Goal: Information Seeking & Learning: Check status

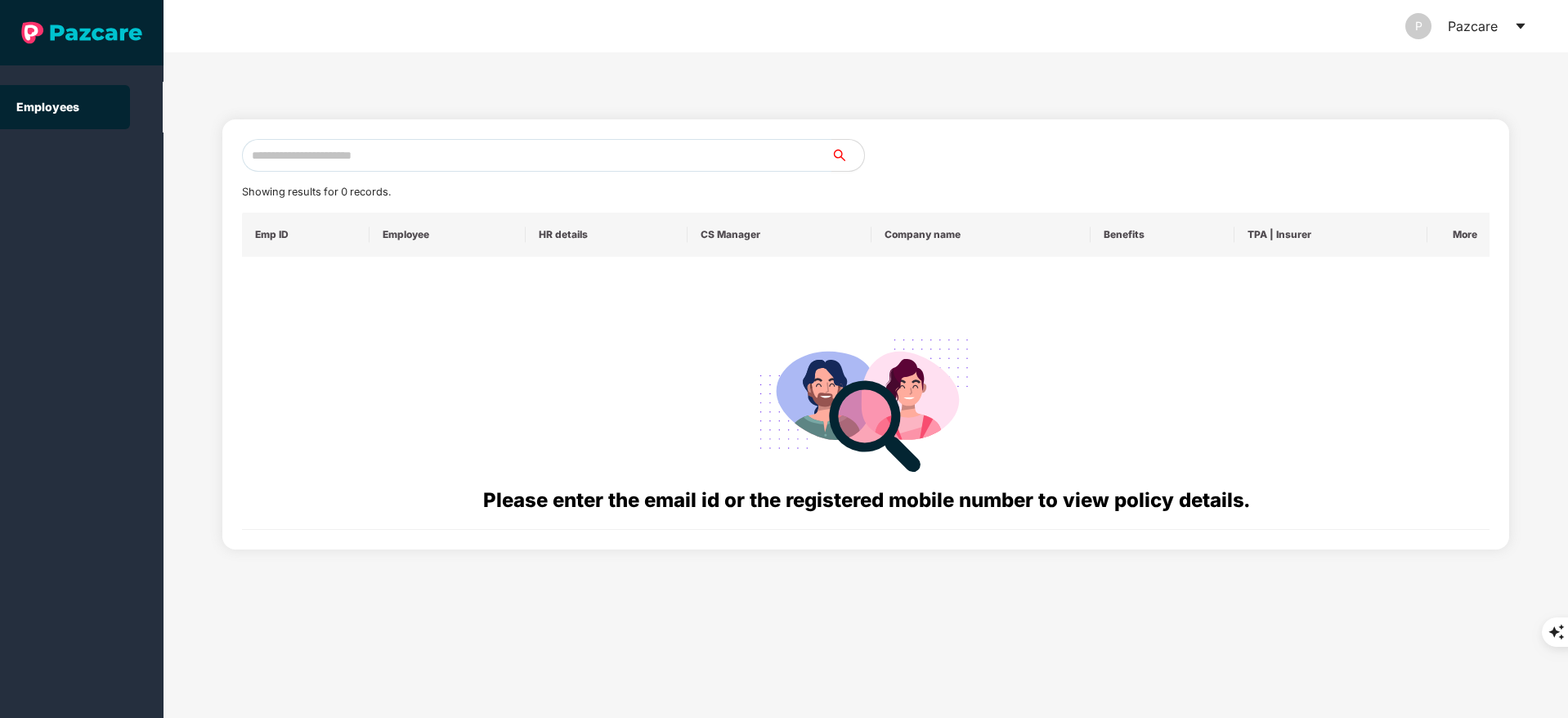
click at [399, 153] on input "text" at bounding box center [536, 155] width 590 height 32
paste input "**********"
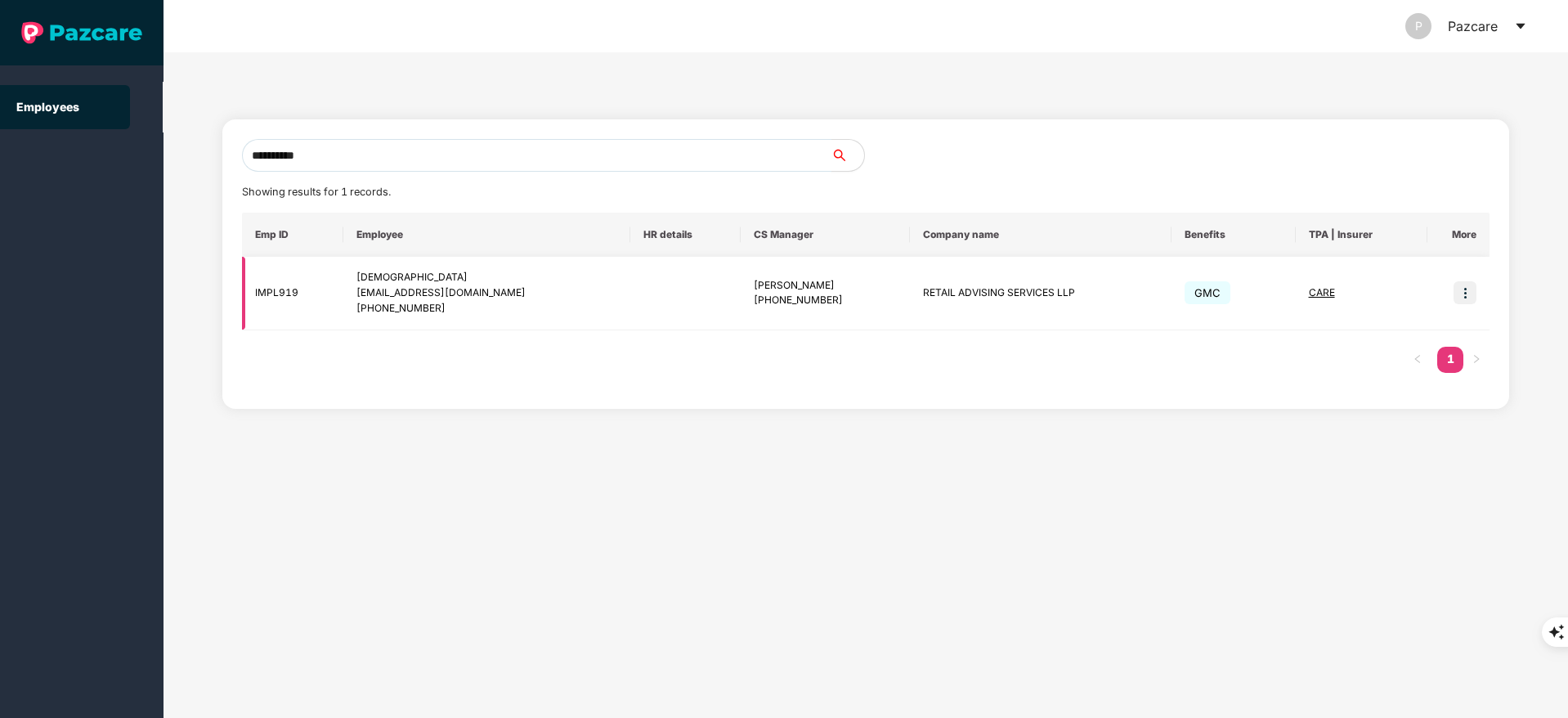
type input "**********"
click at [1463, 287] on img at bounding box center [1466, 292] width 23 height 23
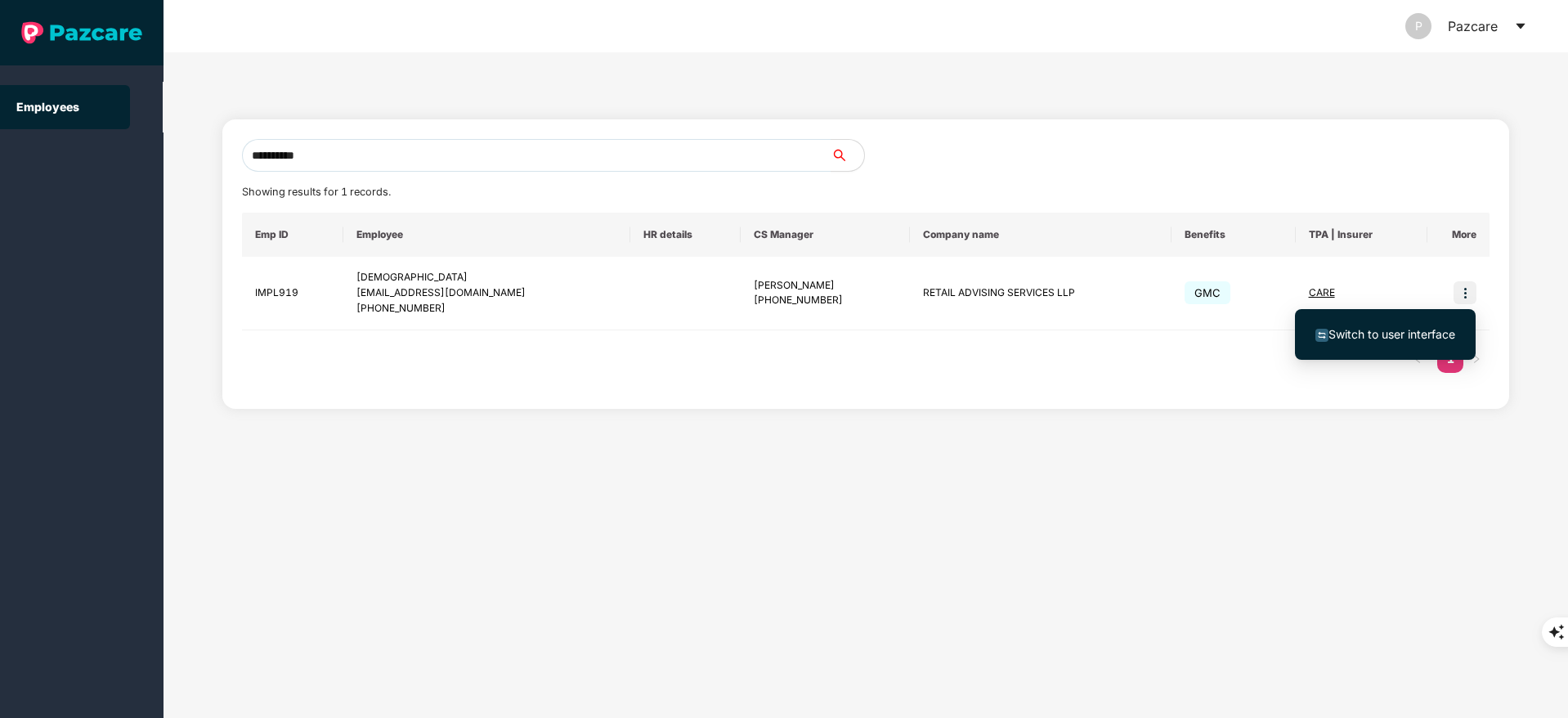
click at [1371, 334] on span "Switch to user interface" at bounding box center [1392, 334] width 127 height 14
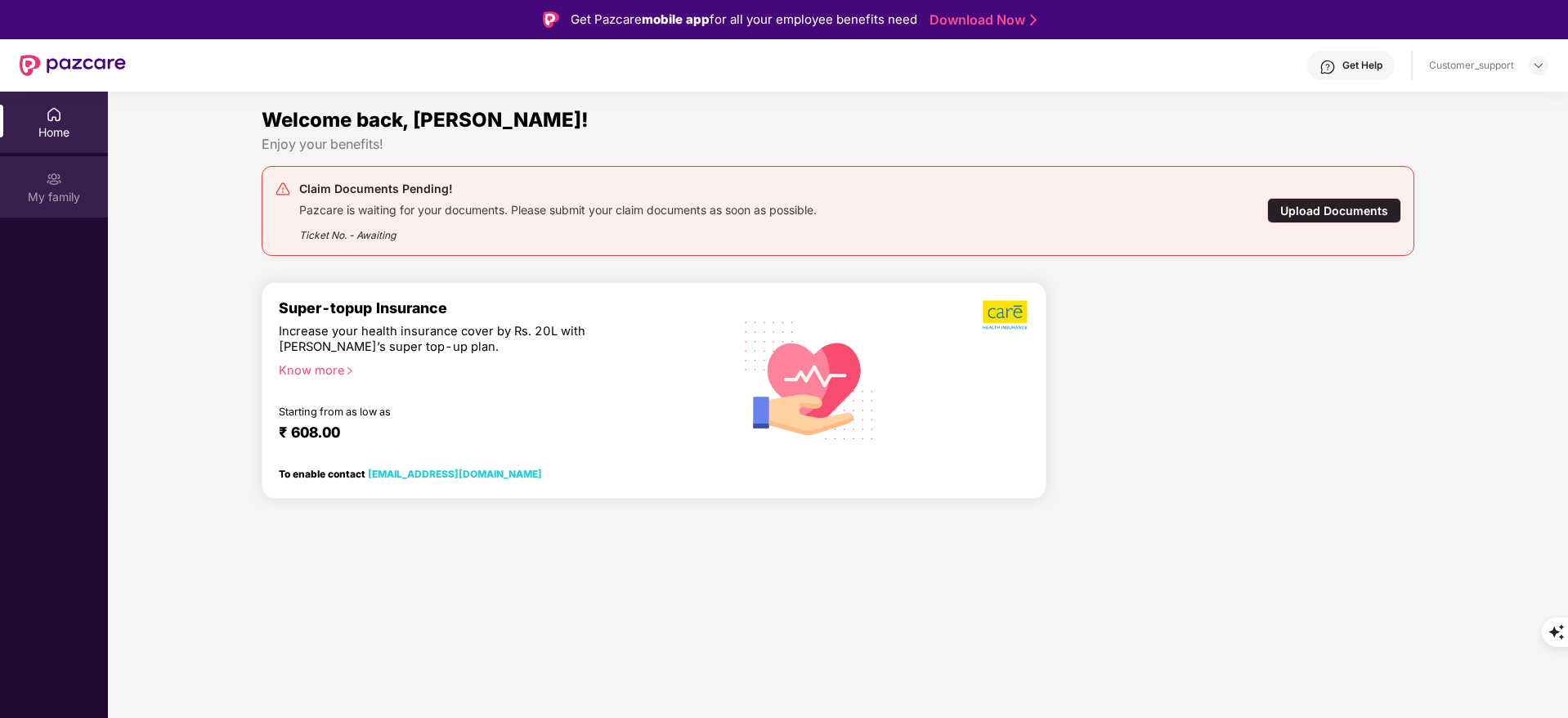
click at [73, 212] on div "My family" at bounding box center [53, 187] width 108 height 61
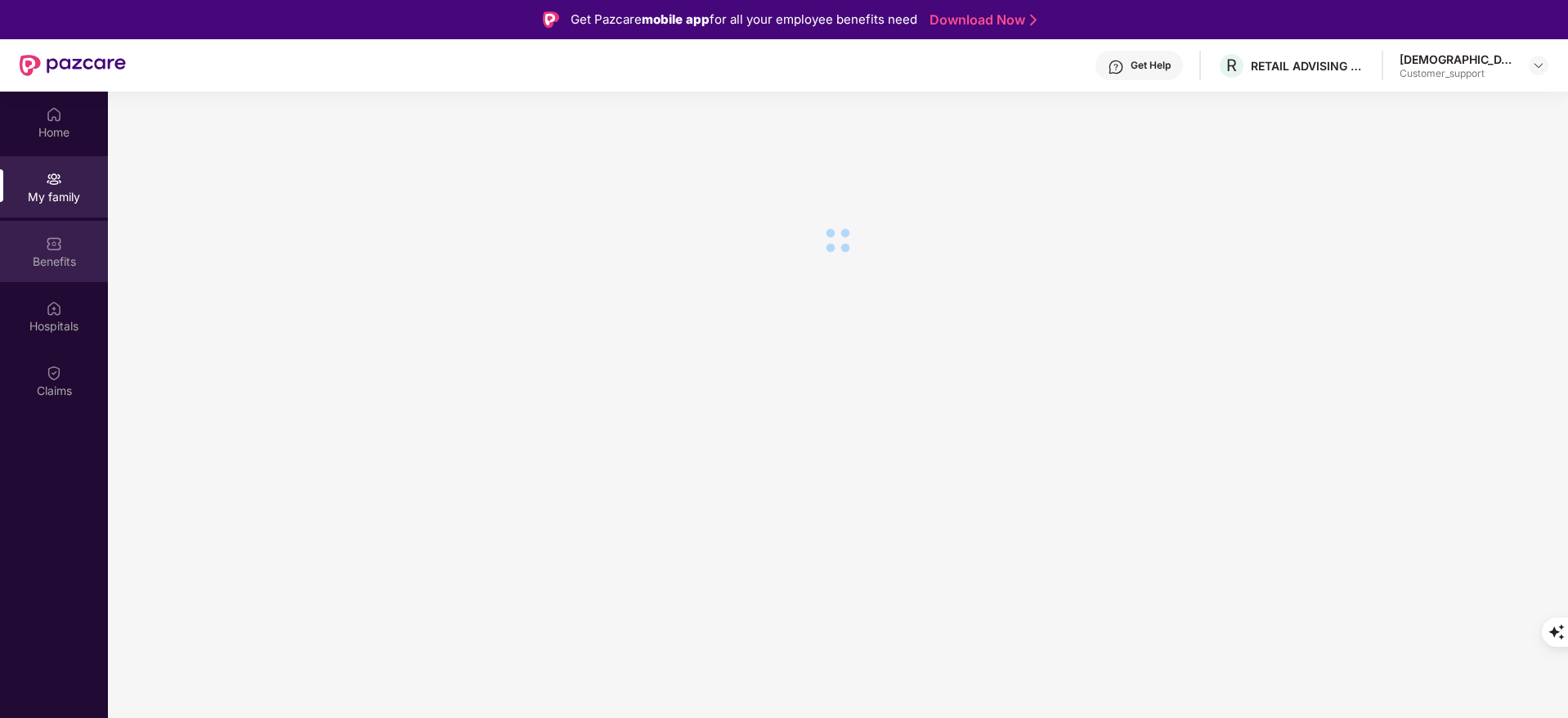
click at [62, 236] on div "Benefits" at bounding box center [53, 251] width 108 height 61
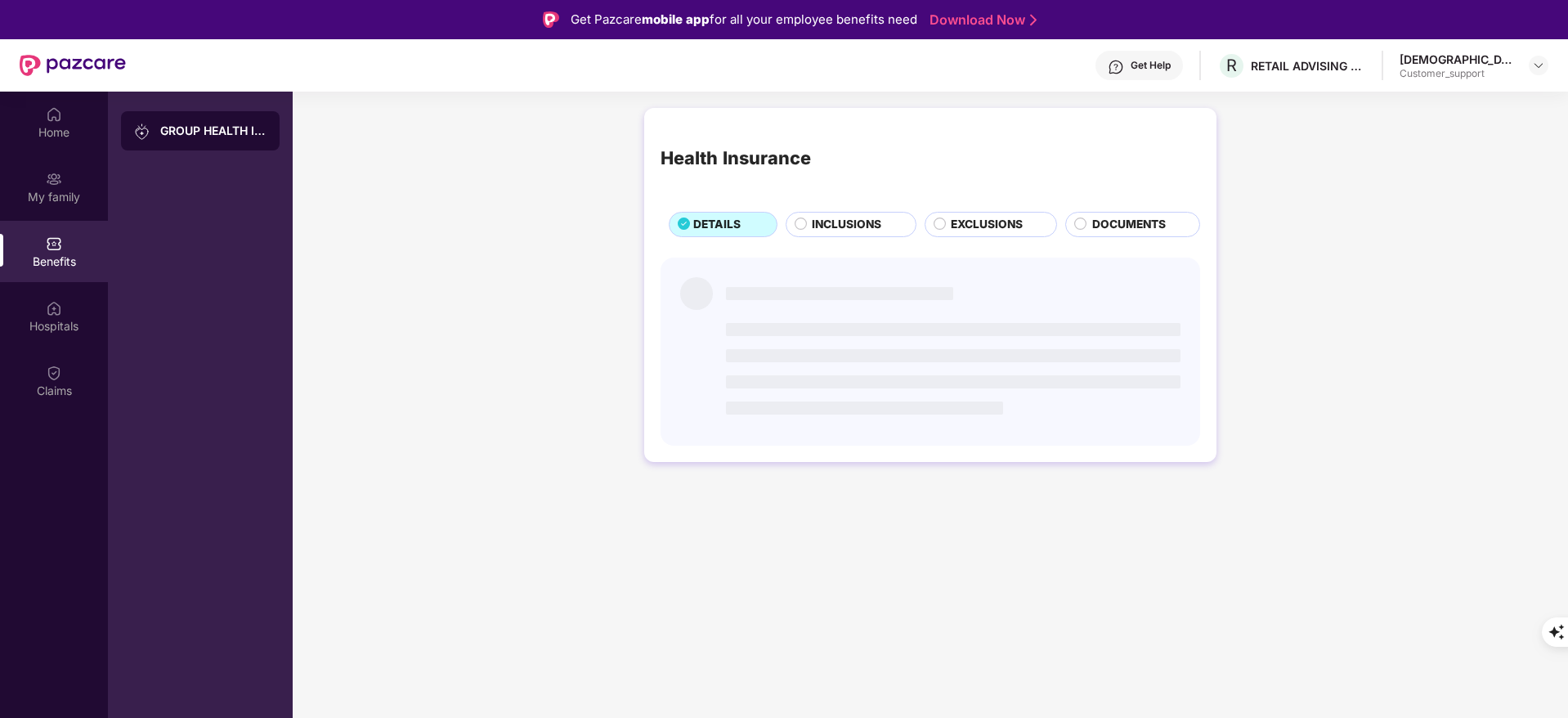
click at [1171, 60] on div "Get Help" at bounding box center [1151, 65] width 40 height 13
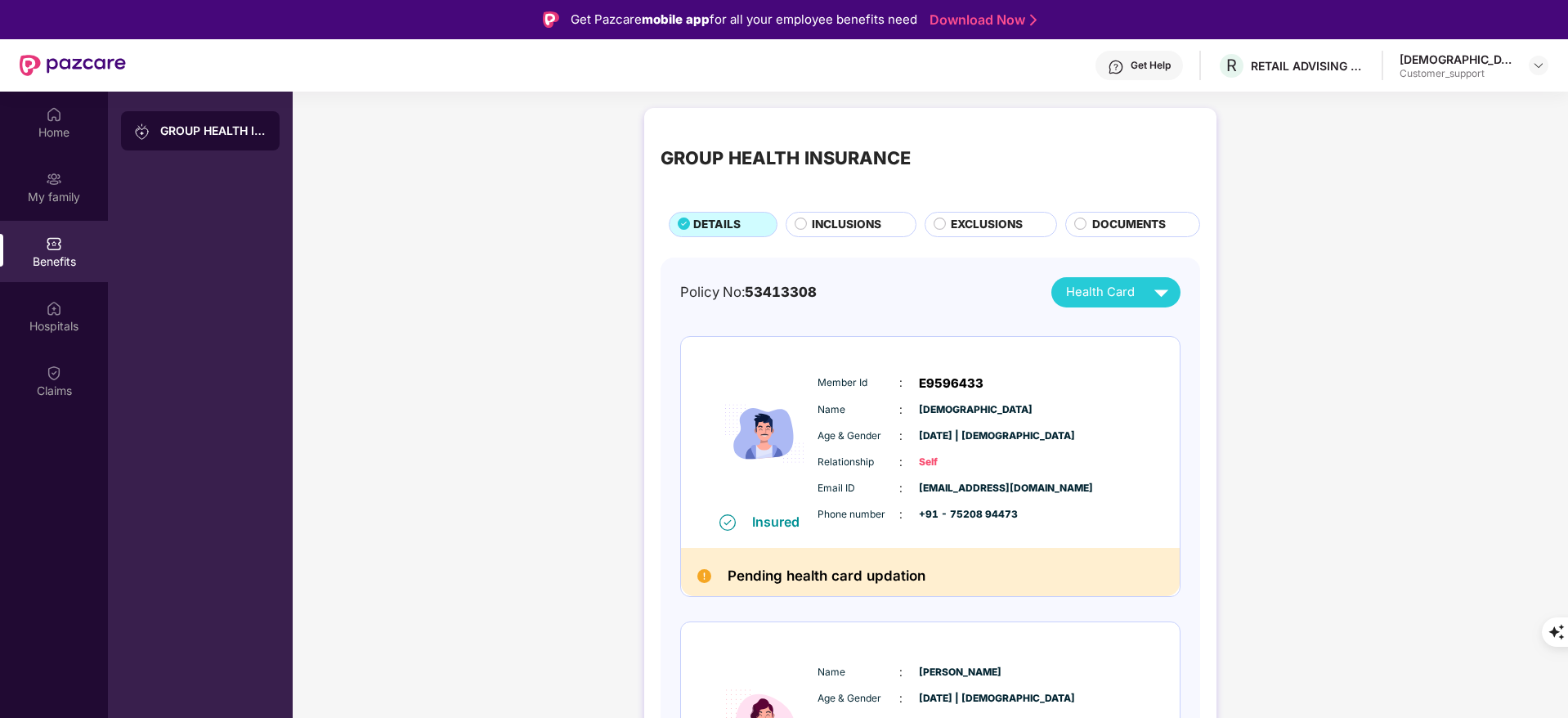
click at [1338, 232] on div "GROUP HEALTH INSURANCE DETAILS INCLUSIONS EXCLUSIONS DOCUMENTS Policy No: 53413…" at bounding box center [930, 651] width 1275 height 1102
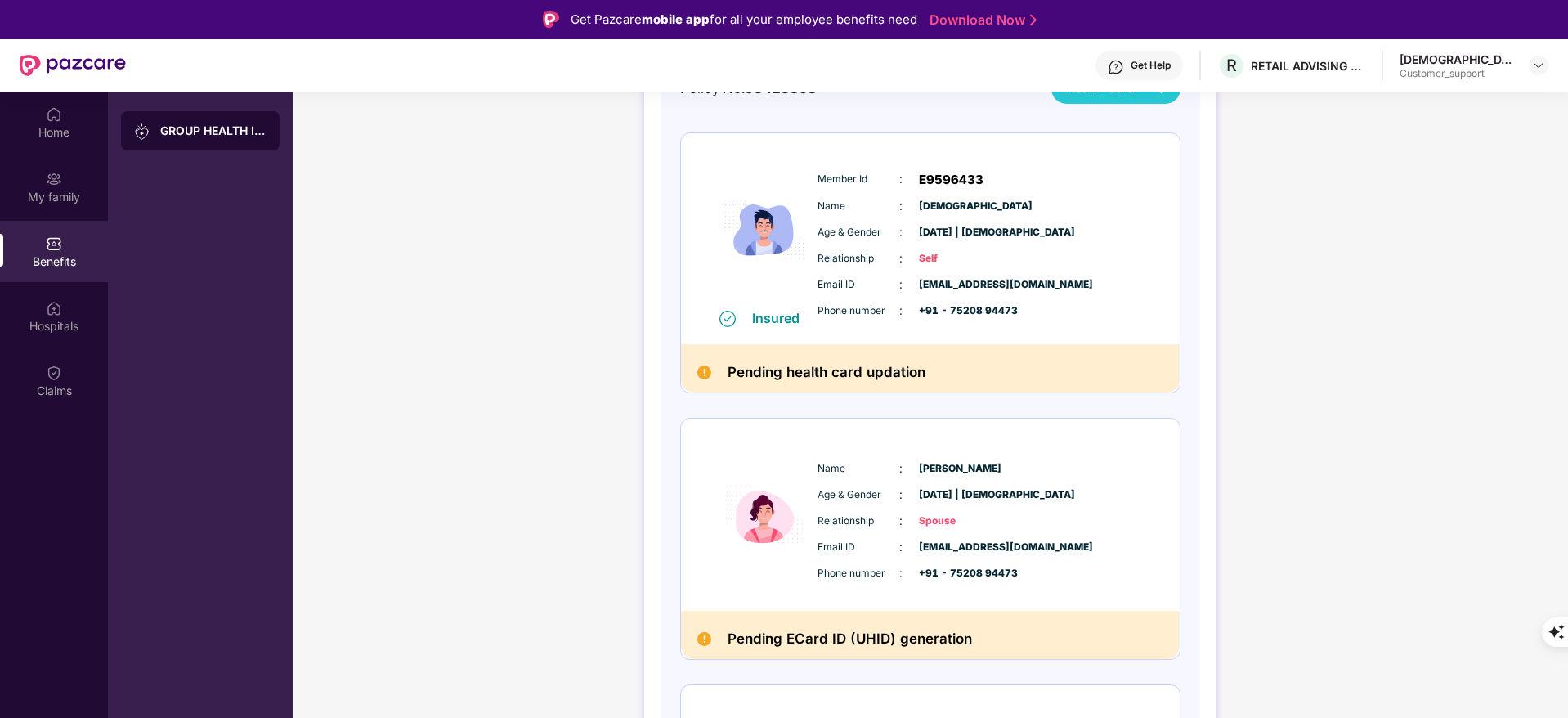
scroll to position [202, 0]
click at [80, 383] on div "Claims" at bounding box center [53, 391] width 108 height 17
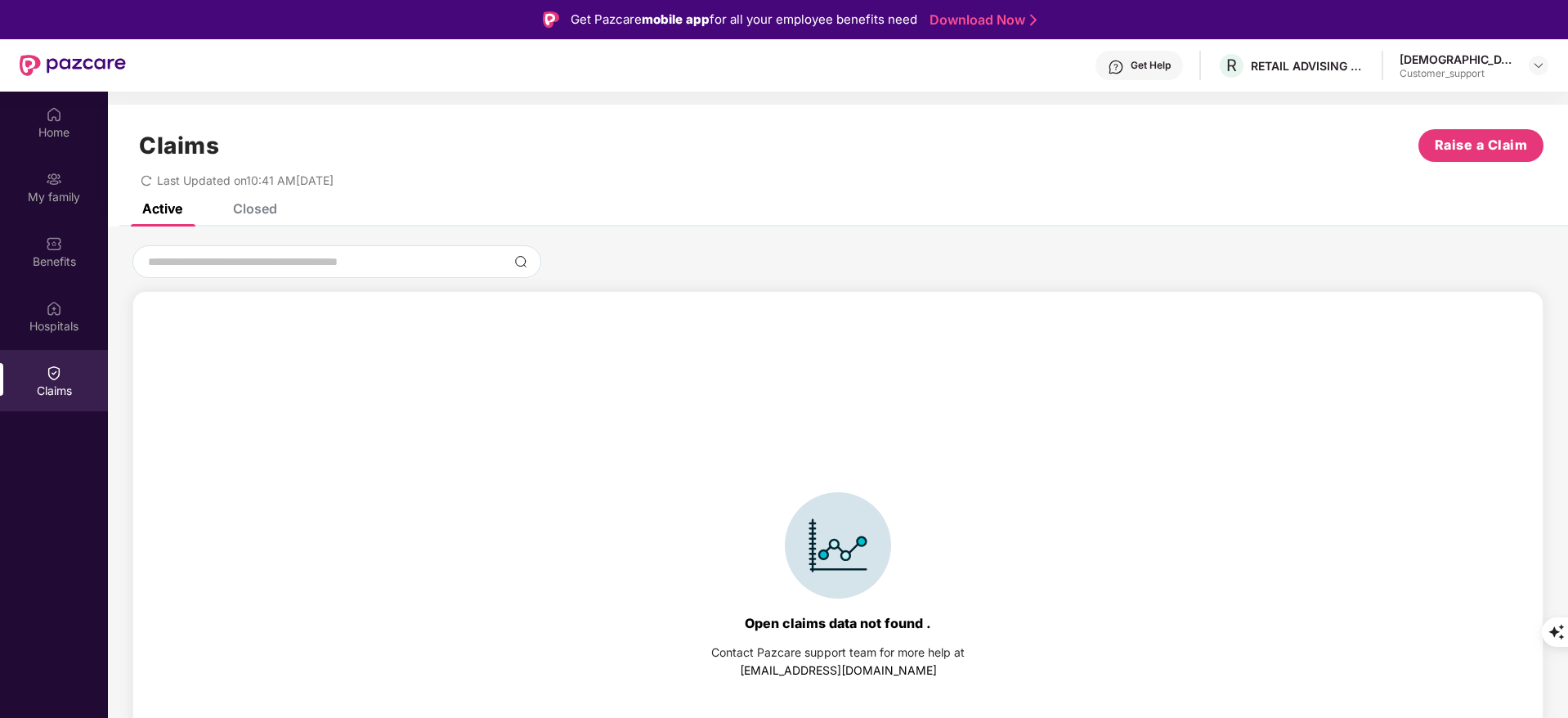
click at [240, 209] on div "Closed" at bounding box center [255, 208] width 44 height 17
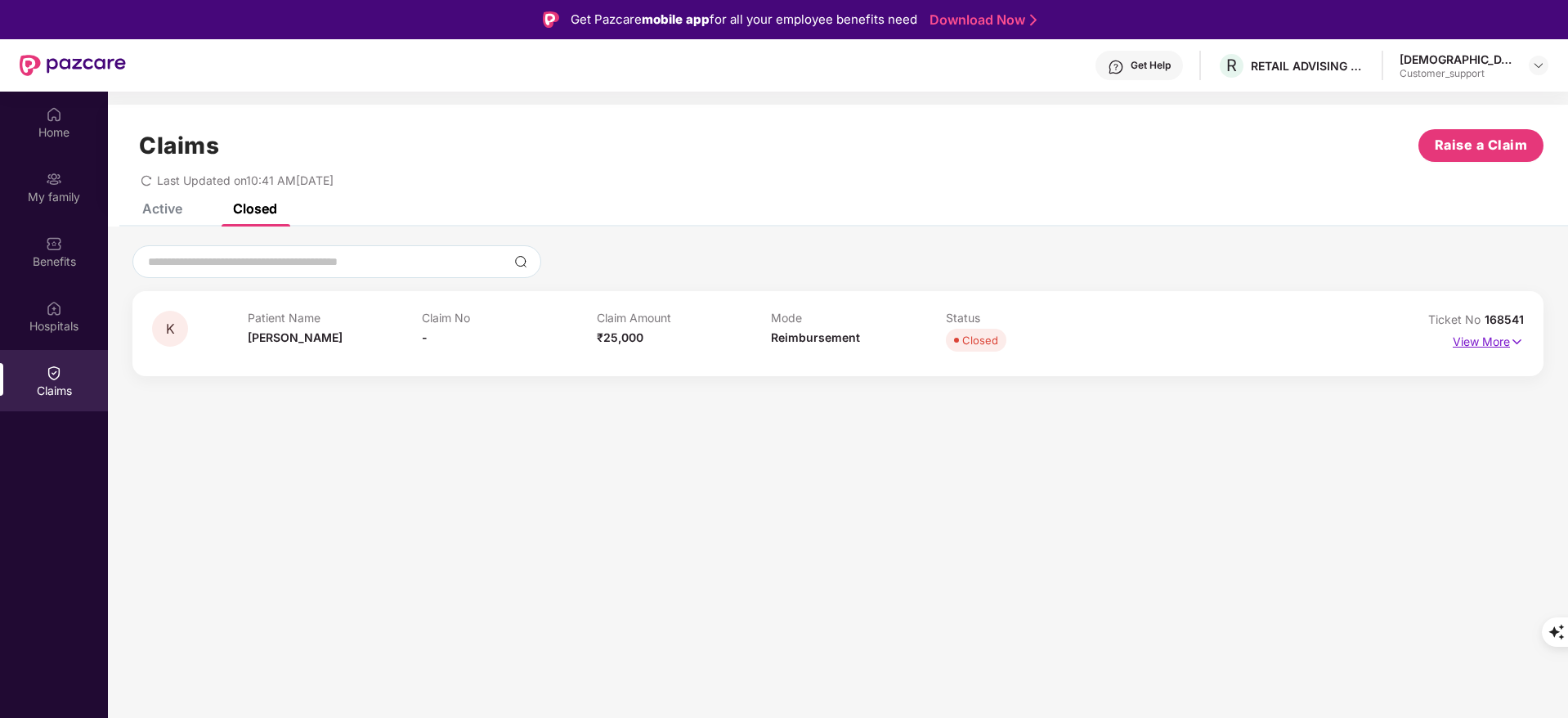
click at [1474, 341] on p "View More" at bounding box center [1488, 339] width 71 height 22
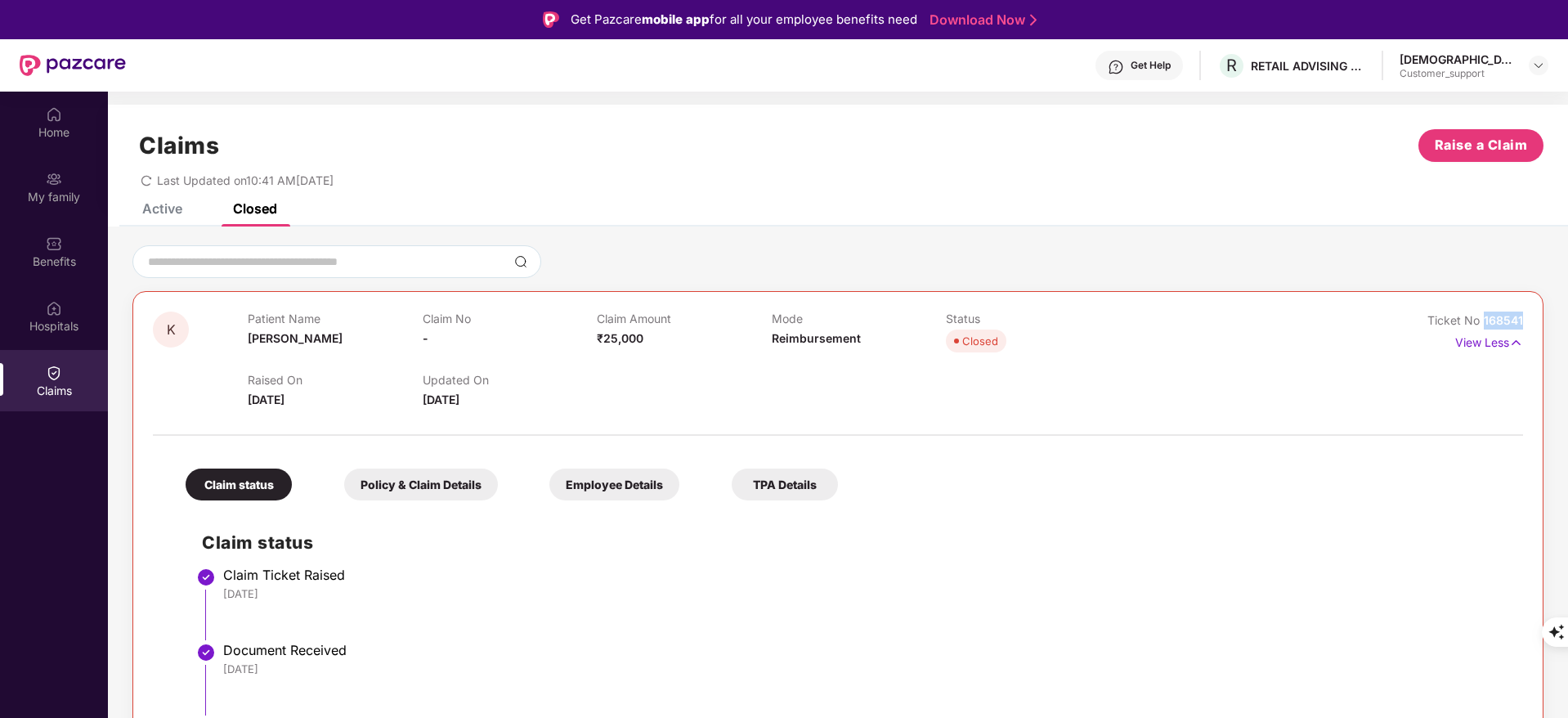
drag, startPoint x: 1484, startPoint y: 315, endPoint x: 1533, endPoint y: 314, distance: 49.0
click at [1533, 314] on div "K Patient Name [PERSON_NAME] No - Claim Amount ₹25,000 Mode Reimbursement Statu…" at bounding box center [837, 574] width 1411 height 567
copy span "168541"
